Goal: Obtain resource: Download file/media

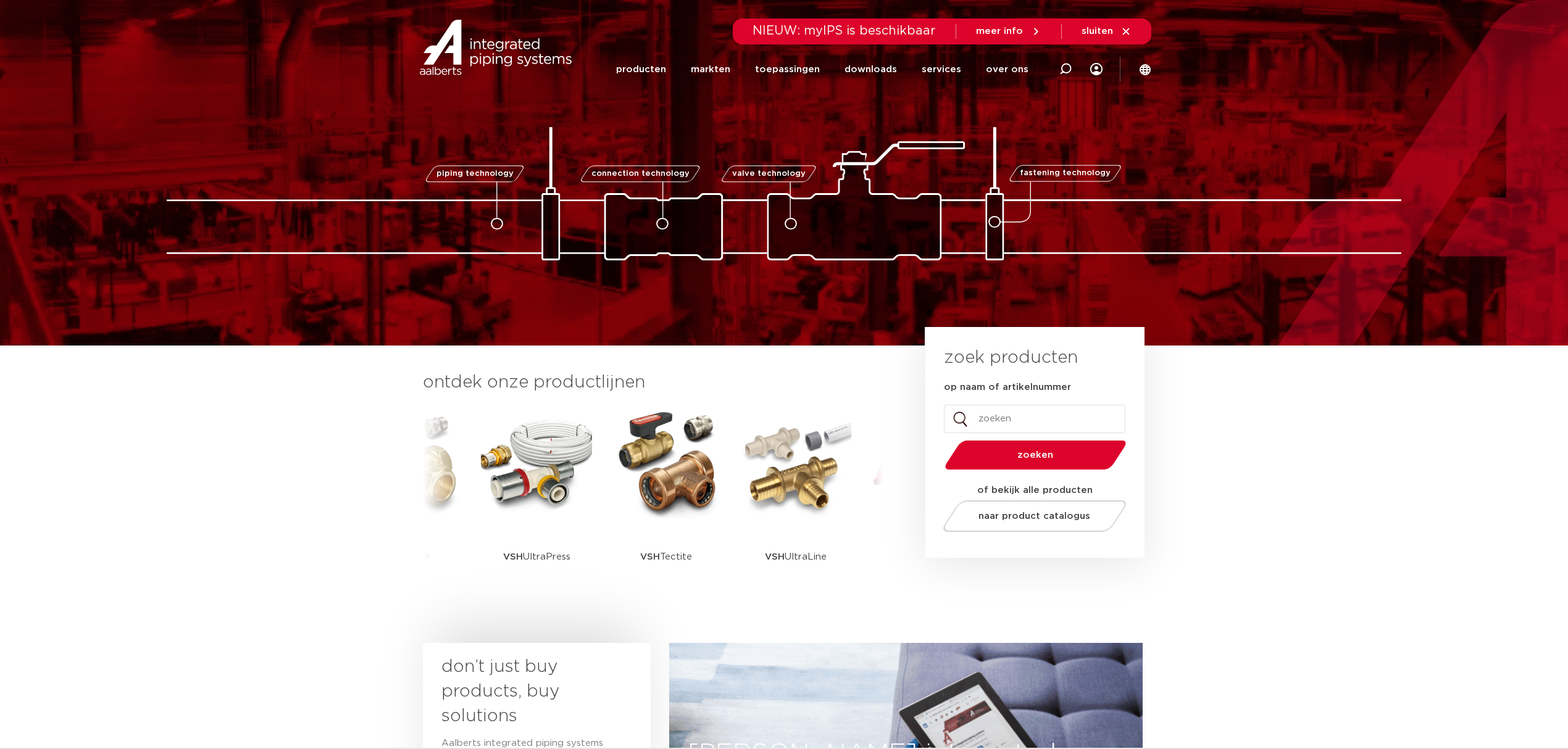
click at [367, 465] on section "ontdek onze productlijnen VSH SmartPress VSH XPress VSH SudoPress VSH PowerPres…" at bounding box center [784, 491] width 1568 height 291
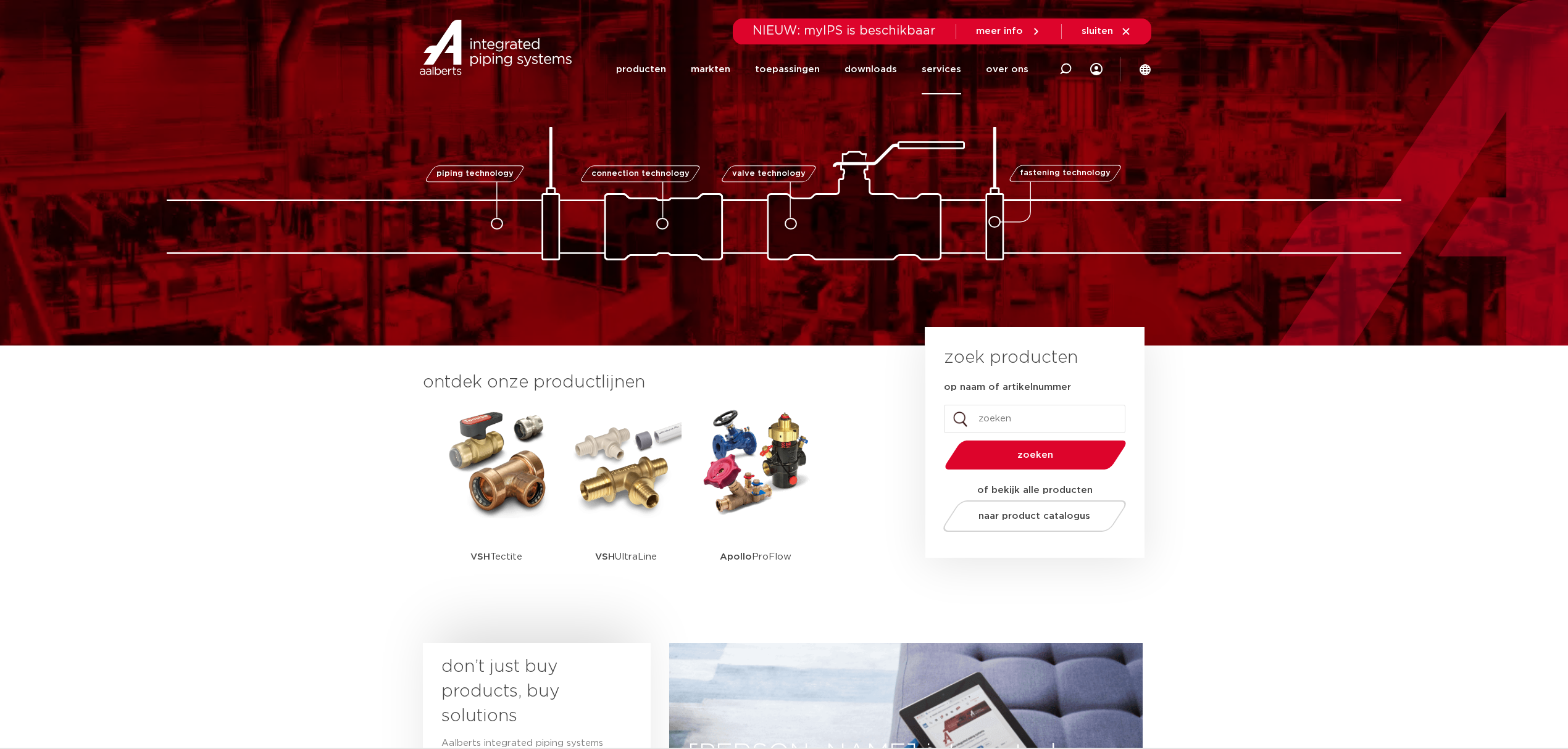
click at [775, 85] on link "services" at bounding box center [941, 69] width 39 height 50
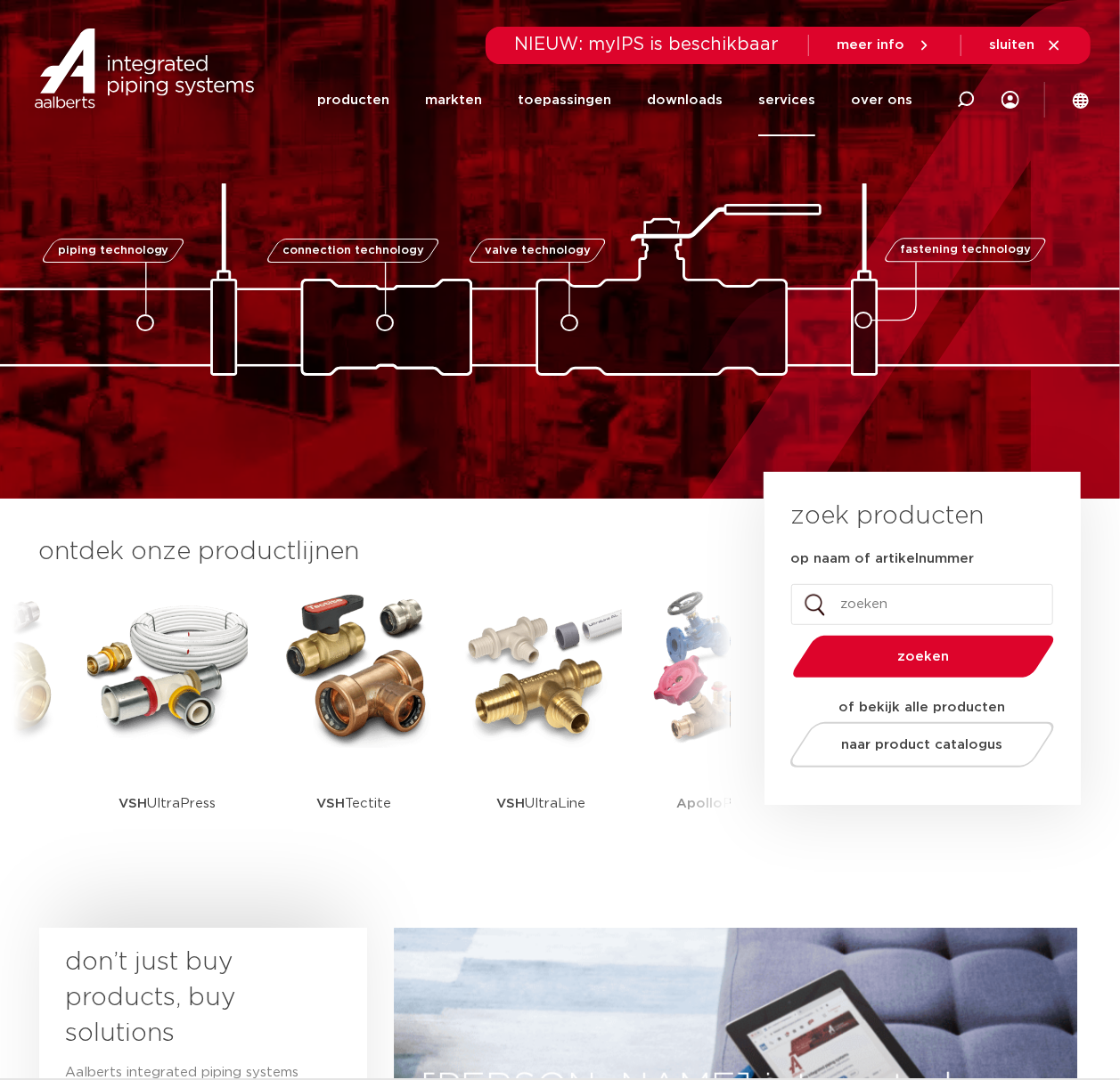
click at [783, 89] on link "services" at bounding box center [786, 100] width 57 height 73
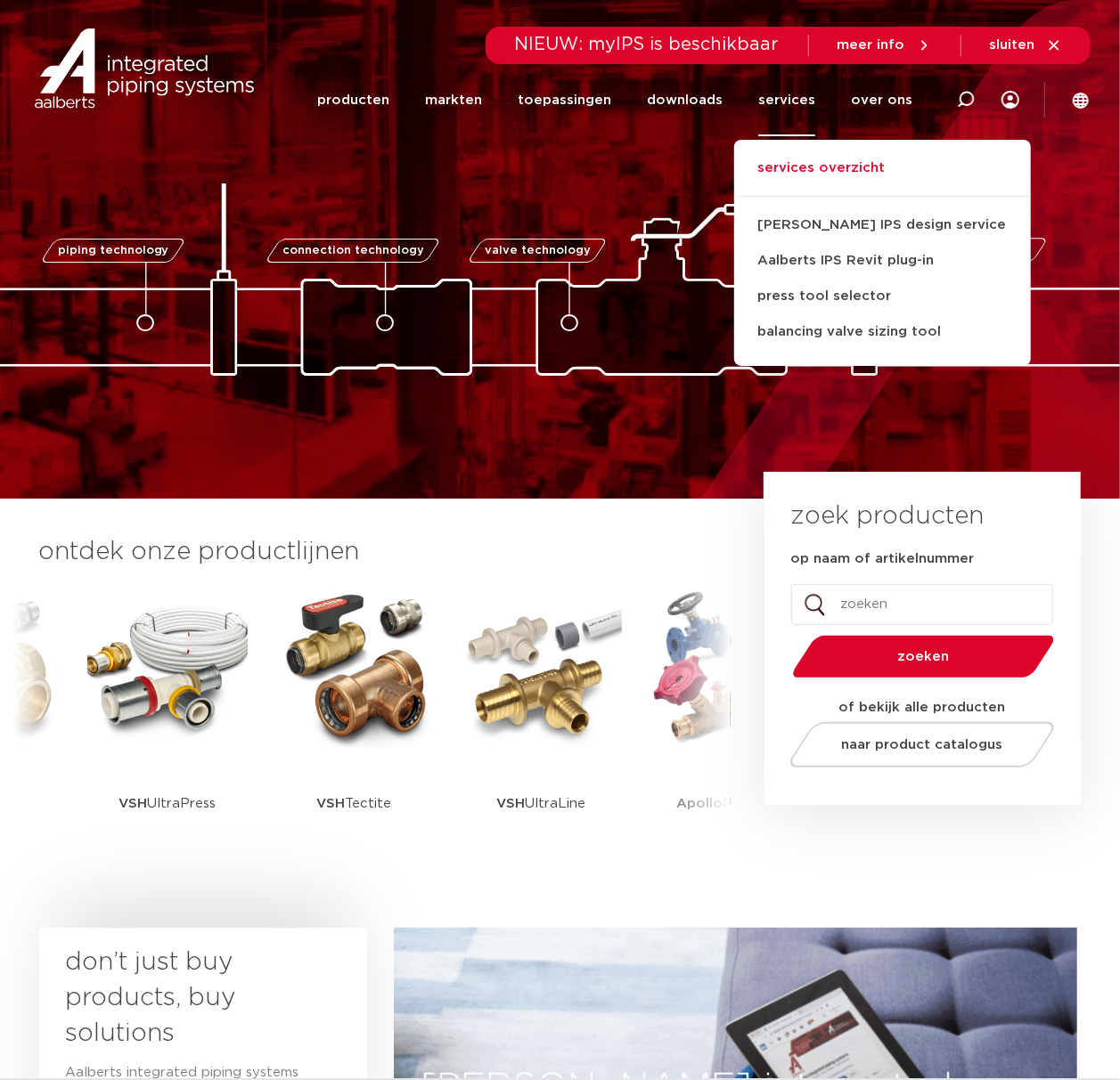
click at [816, 173] on link "services overzicht" at bounding box center [882, 177] width 297 height 39
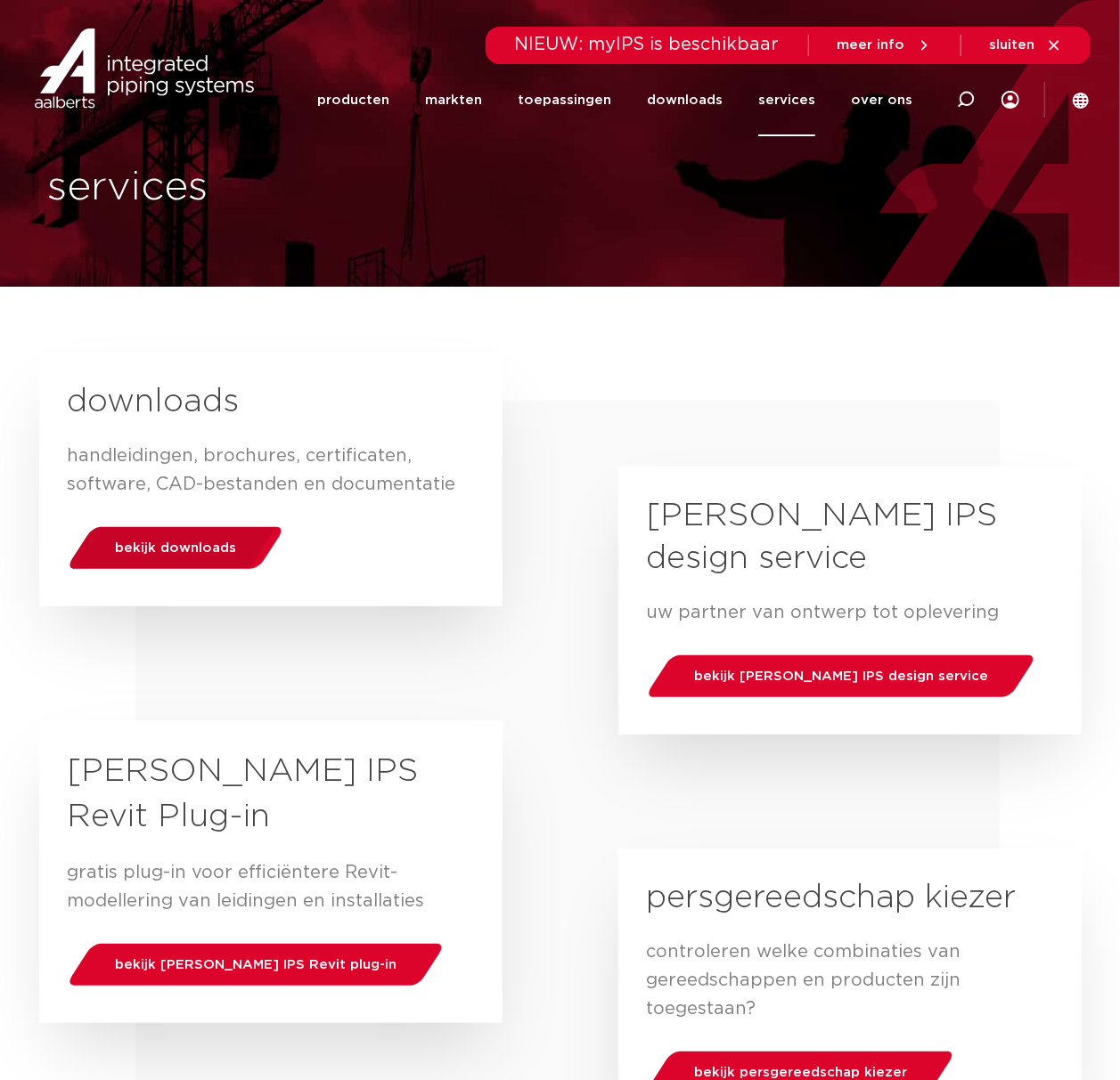
click at [146, 536] on div "bekijk downloads" at bounding box center [175, 547] width 227 height 45
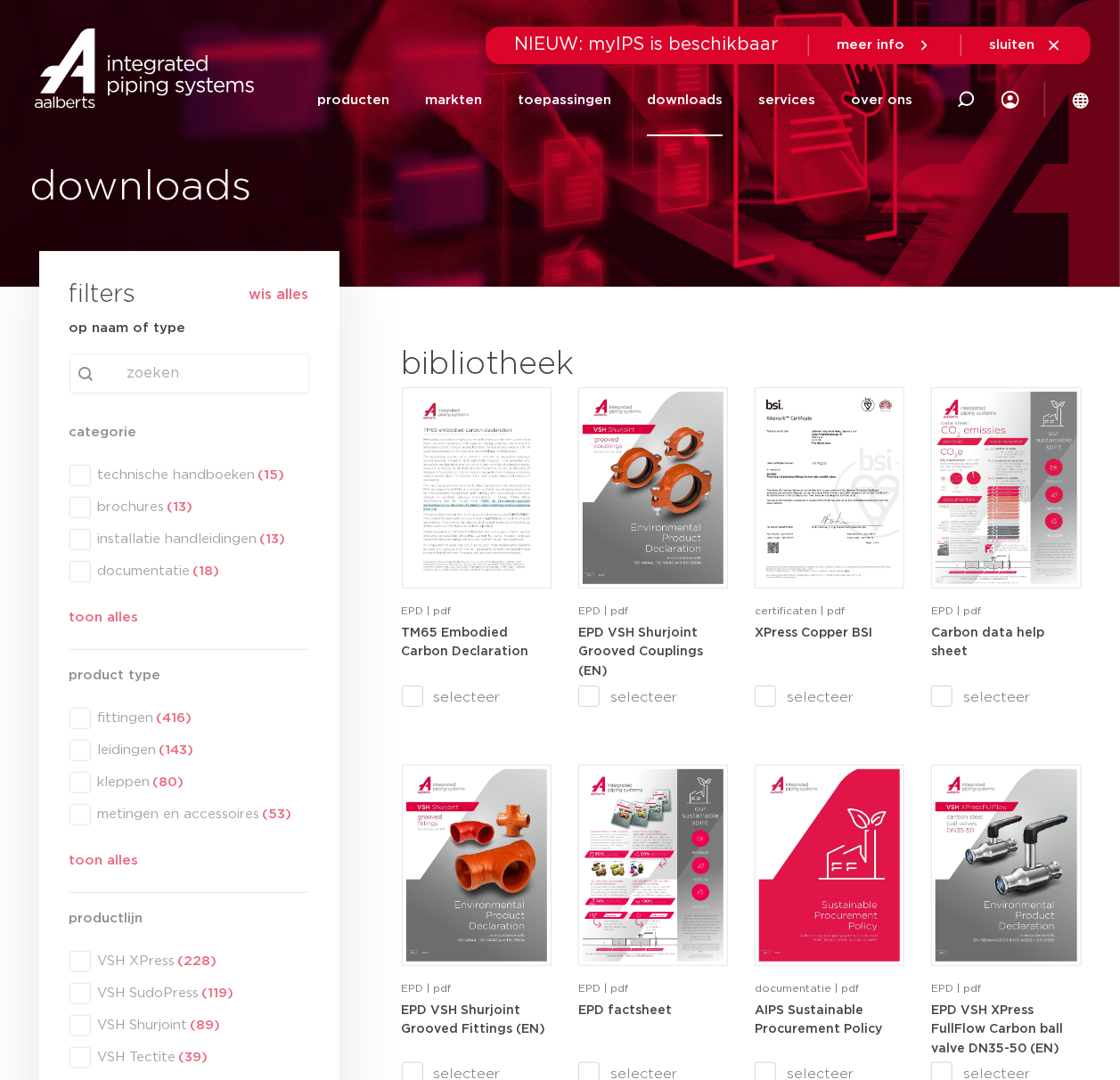
click at [210, 465] on div "categorie categorie technische handboeken (15) brochures (13) installatie handl…" at bounding box center [189, 529] width 240 height 214
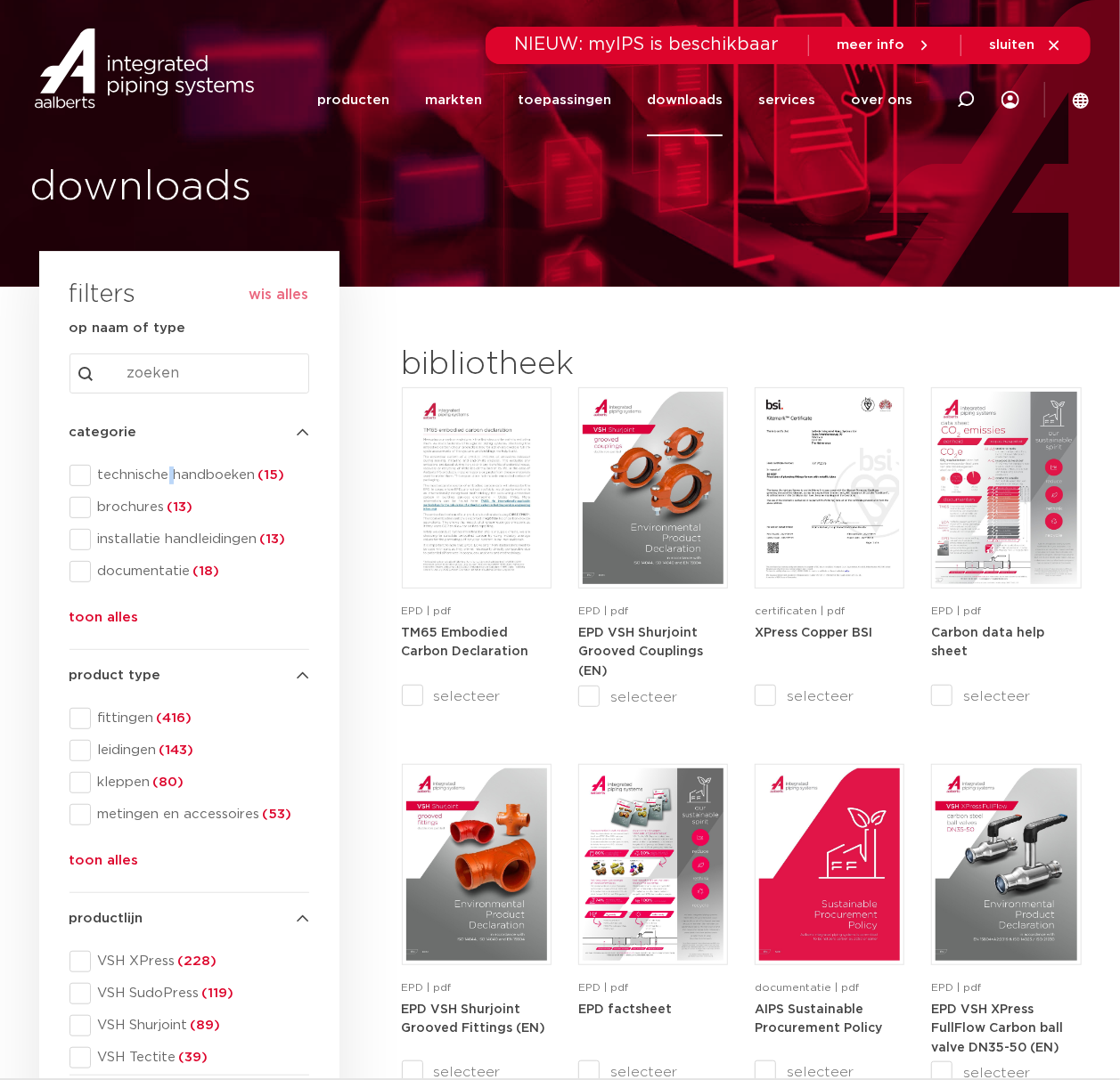
click at [169, 483] on span "technische handboeken (15)" at bounding box center [200, 475] width 219 height 17
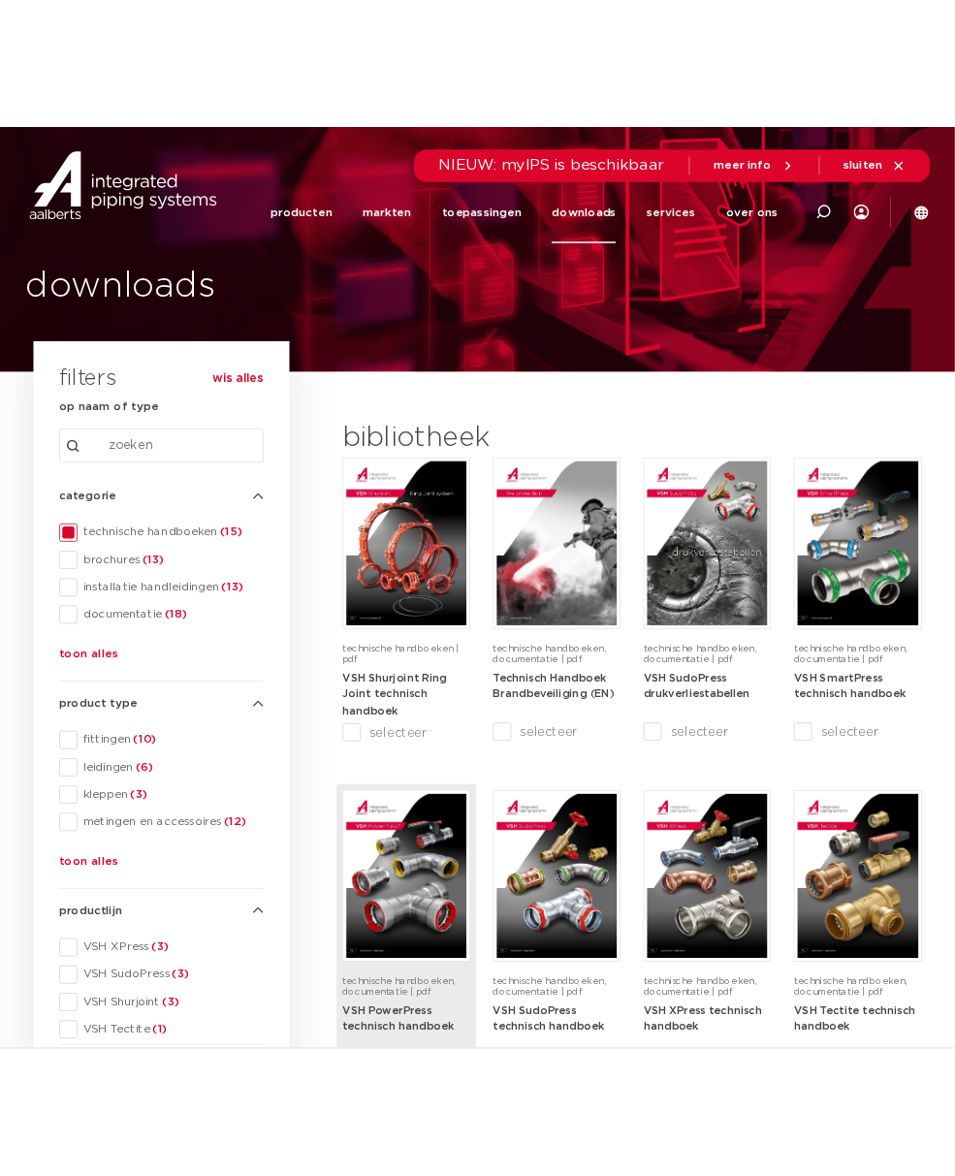
scroll to position [646, 0]
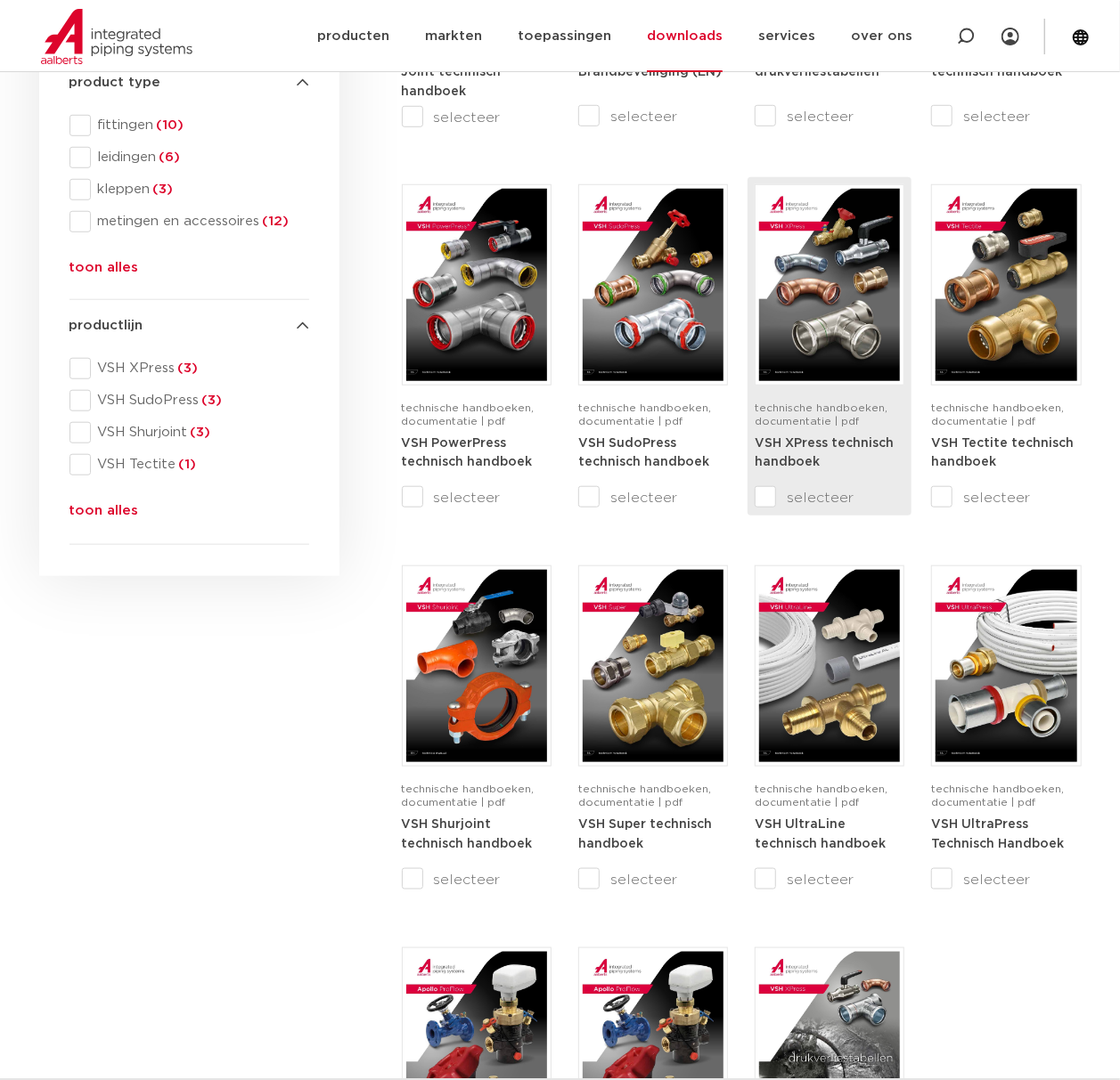
click at [872, 311] on img at bounding box center [829, 285] width 141 height 192
